Goal: Task Accomplishment & Management: Manage account settings

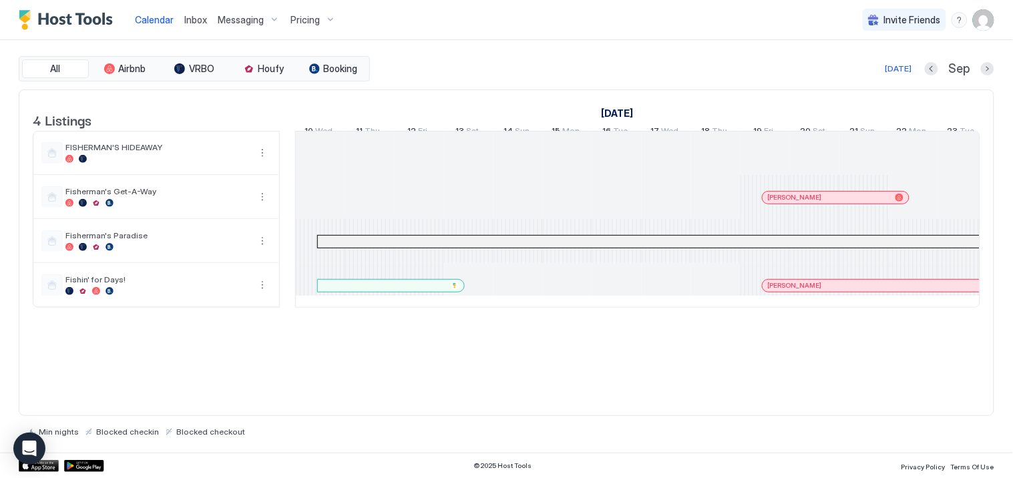
scroll to position [0, 742]
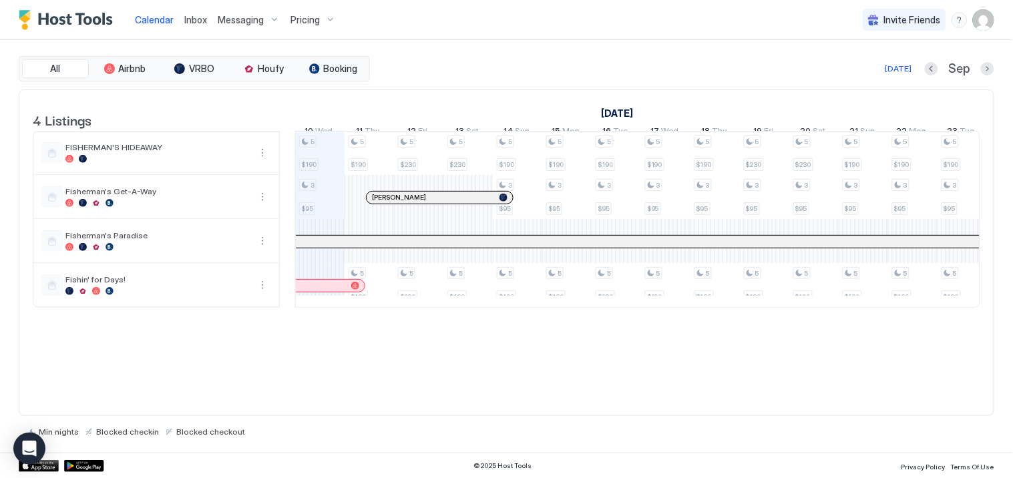
click at [196, 19] on span "Inbox" at bounding box center [195, 19] width 23 height 11
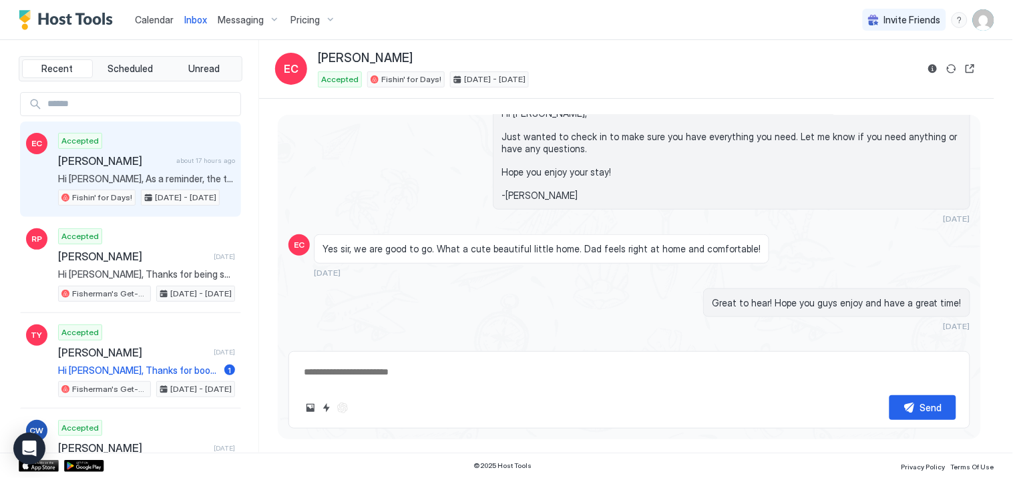
scroll to position [3222, 0]
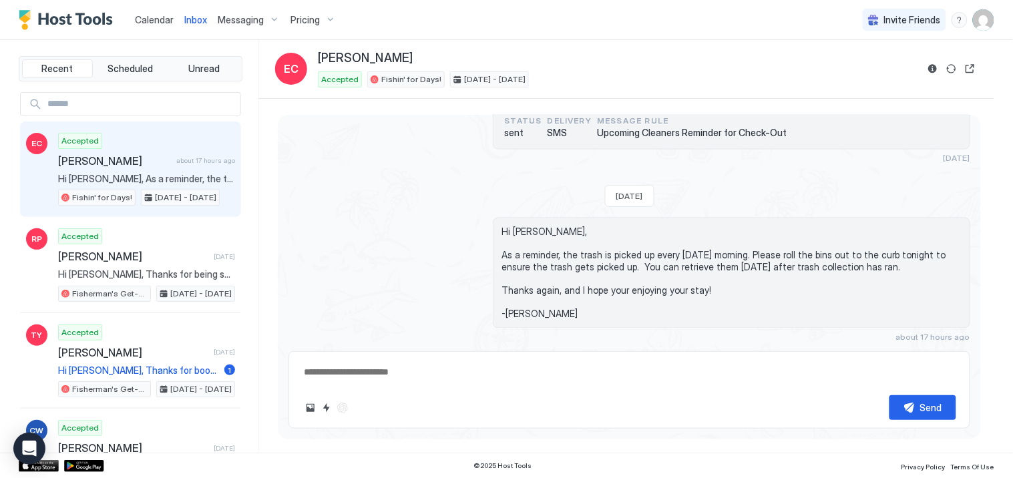
click at [145, 15] on span "Calendar" at bounding box center [154, 19] width 39 height 11
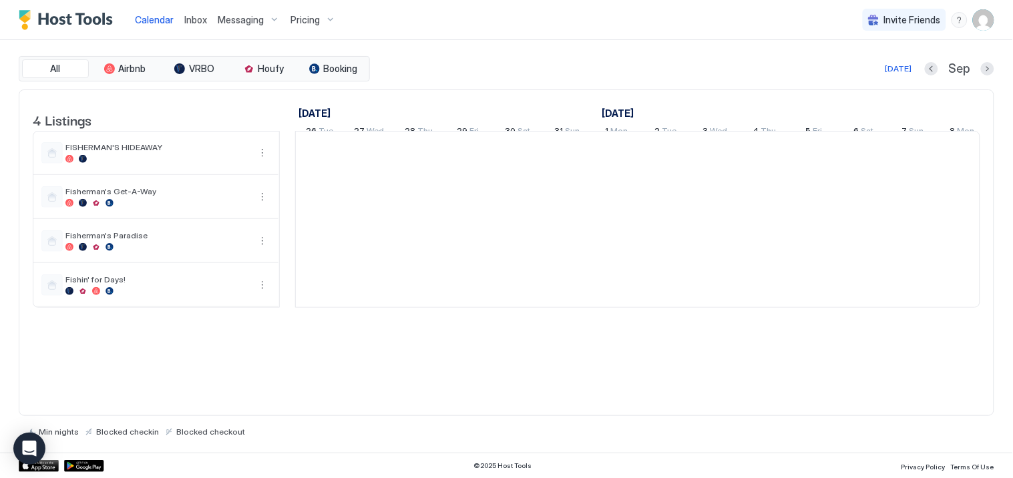
scroll to position [0, 742]
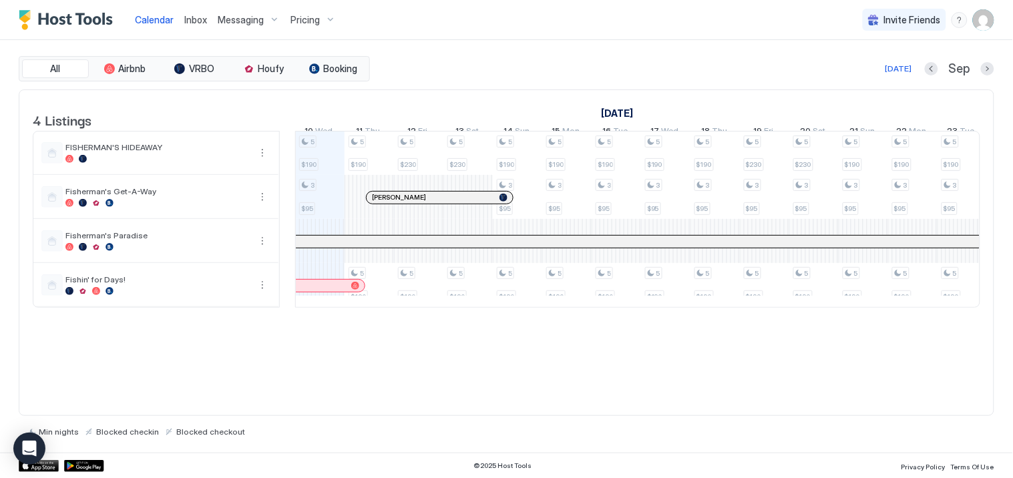
click at [988, 25] on img "User profile" at bounding box center [983, 19] width 21 height 21
click at [883, 72] on div "Settings" at bounding box center [910, 74] width 170 height 23
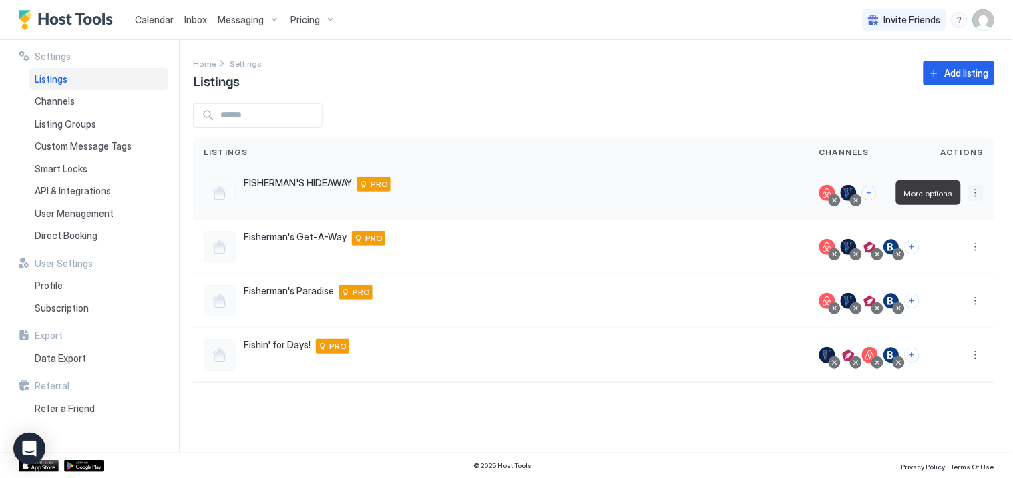
click at [978, 191] on button "More options" at bounding box center [976, 193] width 16 height 16
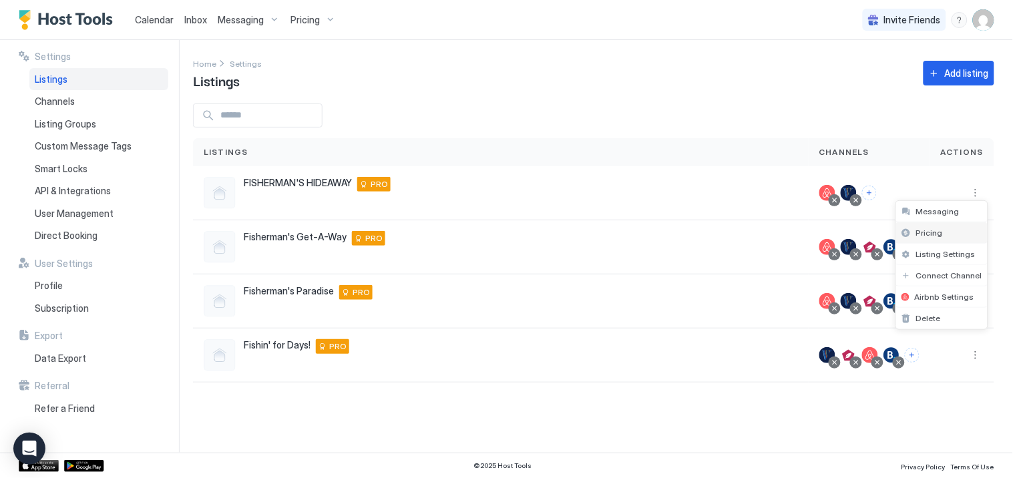
click at [941, 234] on div "Pricing" at bounding box center [941, 232] width 91 height 21
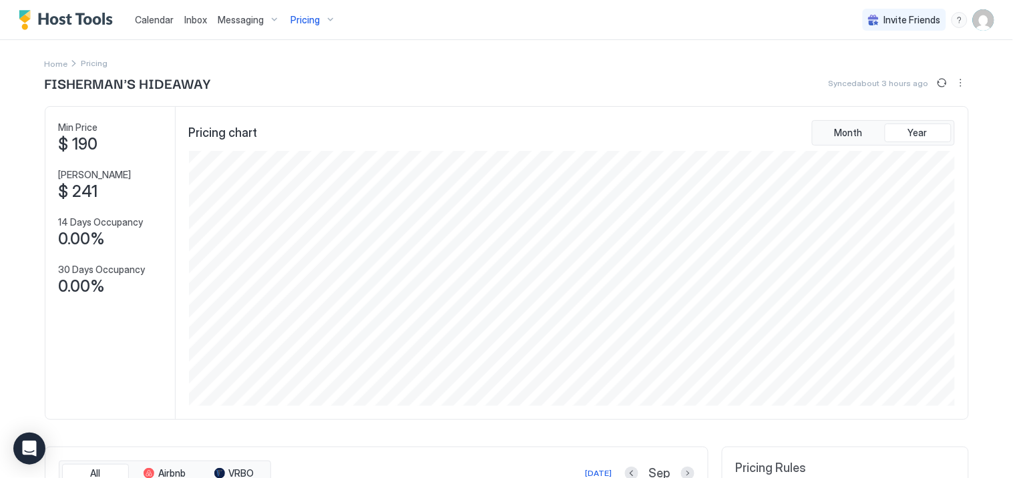
click at [324, 21] on div "Pricing" at bounding box center [313, 20] width 56 height 23
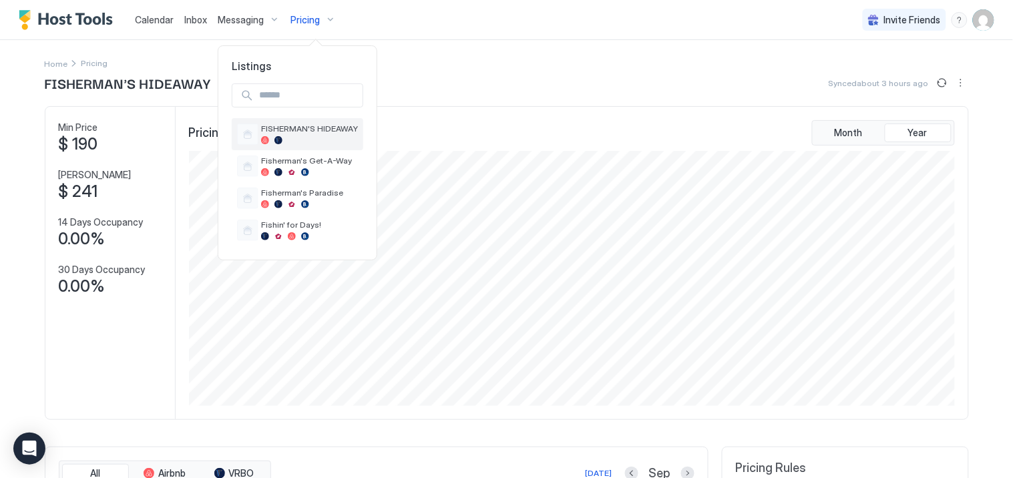
click at [282, 130] on span "FISHERMAN'S HIDEAWAY" at bounding box center [309, 129] width 97 height 10
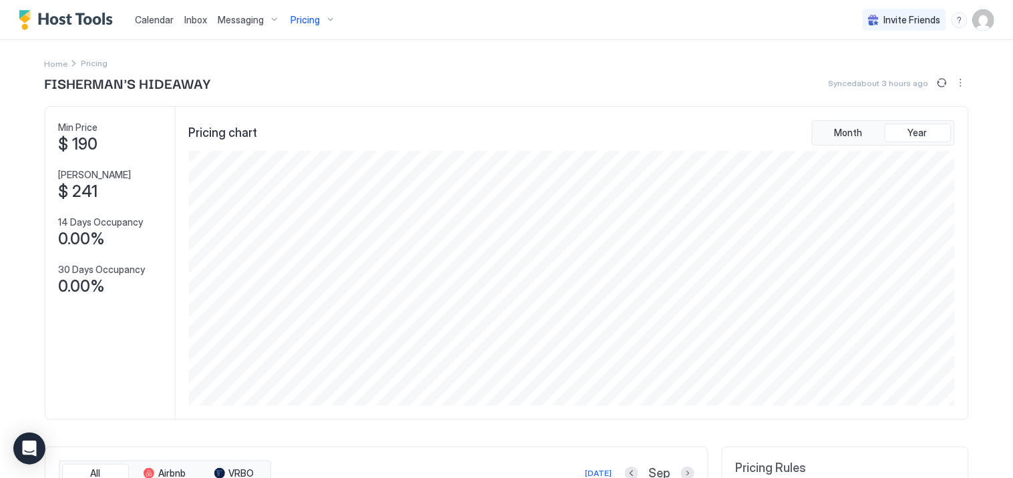
click at [973, 22] on img "User profile" at bounding box center [983, 19] width 21 height 21
click at [850, 75] on span "Settings" at bounding box center [853, 75] width 36 height 12
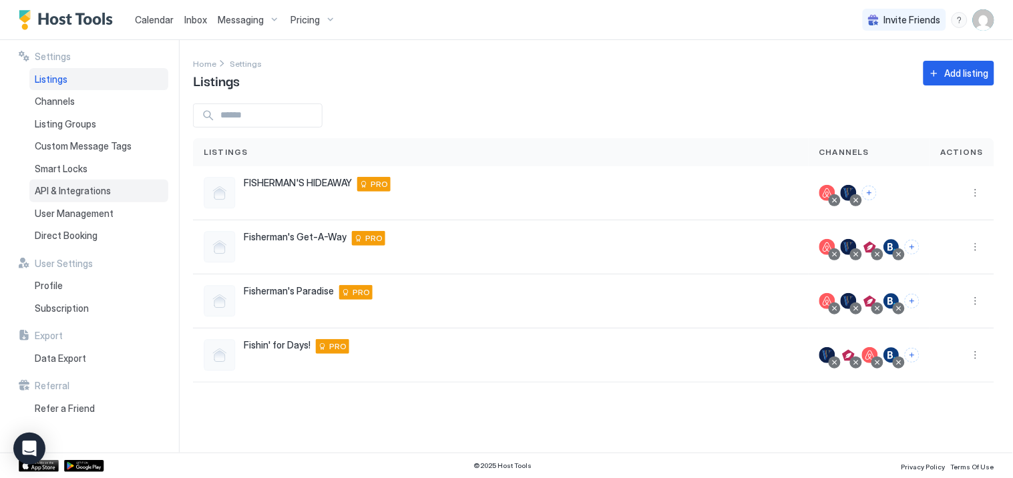
click at [72, 192] on span "API & Integrations" at bounding box center [73, 191] width 76 height 12
